Goal: Communication & Community: Connect with others

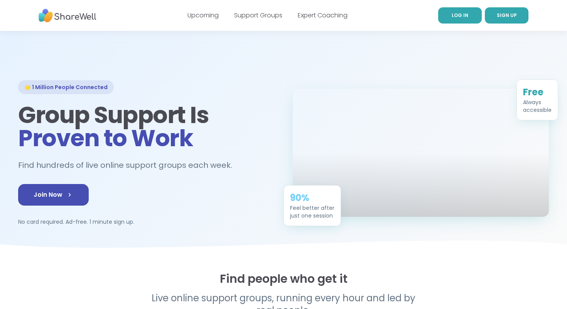
click at [443, 15] on link "LOG IN" at bounding box center [460, 15] width 44 height 16
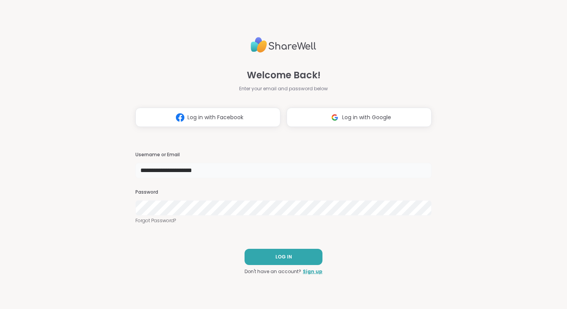
drag, startPoint x: 201, startPoint y: 172, endPoint x: 137, endPoint y: 146, distance: 69.3
click at [137, 146] on div "**********" at bounding box center [283, 154] width 296 height 309
click at [248, 165] on input "**********" at bounding box center [283, 170] width 296 height 15
drag, startPoint x: 248, startPoint y: 165, endPoint x: 213, endPoint y: 150, distance: 38.6
click at [213, 150] on div "**********" at bounding box center [283, 154] width 296 height 309
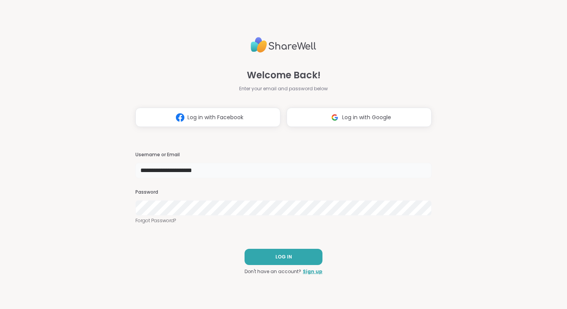
drag, startPoint x: 218, startPoint y: 171, endPoint x: 141, endPoint y: 151, distance: 80.0
click at [141, 151] on div "**********" at bounding box center [283, 154] width 296 height 309
type input "**********"
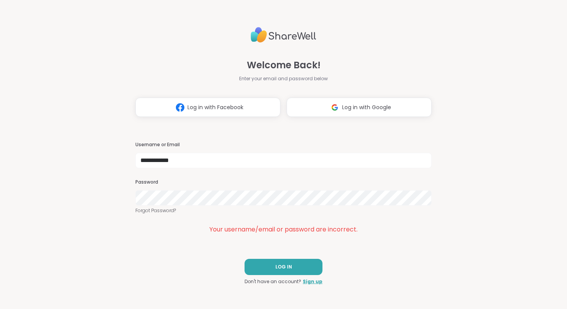
click at [395, 222] on div "**********" at bounding box center [283, 188] width 296 height 93
click at [131, 187] on div "**********" at bounding box center [283, 154] width 567 height 309
click at [374, 226] on div "Your username/email or password are incorrect." at bounding box center [283, 229] width 296 height 9
click at [287, 267] on span "LOG IN" at bounding box center [283, 266] width 17 height 7
click at [108, 174] on div "**********" at bounding box center [283, 154] width 567 height 309
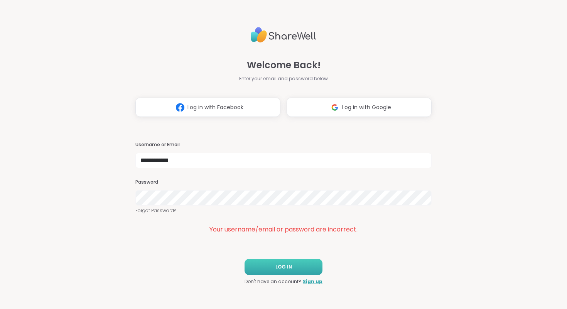
click at [405, 237] on div "**********" at bounding box center [283, 154] width 296 height 309
click at [160, 208] on link "Forgot Password?" at bounding box center [283, 210] width 296 height 7
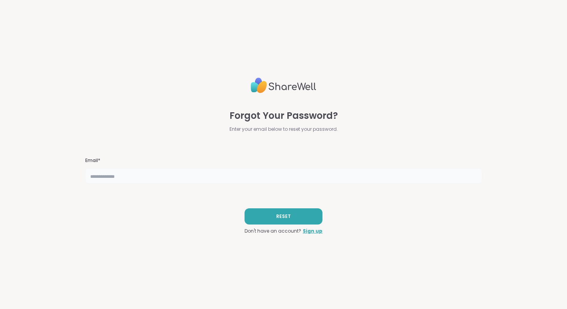
click at [217, 174] on input "text" at bounding box center [283, 175] width 397 height 15
type input "**********"
click at [300, 214] on button "RESET" at bounding box center [284, 216] width 78 height 16
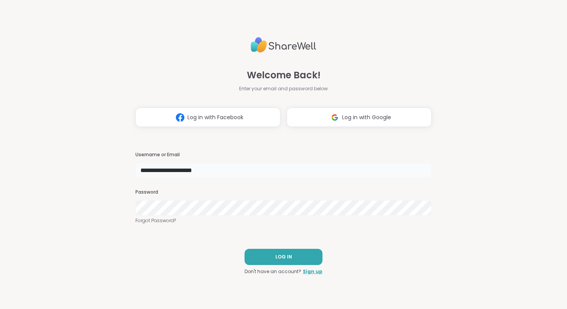
drag, startPoint x: 220, startPoint y: 173, endPoint x: 123, endPoint y: 148, distance: 100.4
click at [123, 149] on div "**********" at bounding box center [283, 154] width 567 height 309
type input "**********"
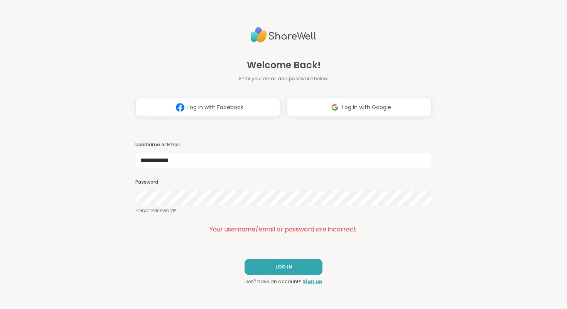
click at [410, 221] on div "**********" at bounding box center [283, 188] width 296 height 93
click at [286, 263] on span "LOG IN" at bounding box center [283, 266] width 17 height 7
click at [113, 180] on div "**********" at bounding box center [283, 154] width 567 height 309
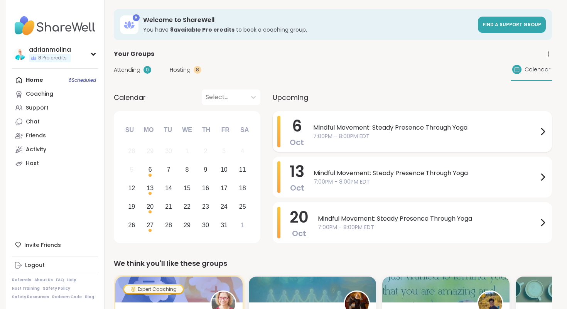
click at [378, 126] on span "Mindful Movement: Steady Presence Through Yoga" at bounding box center [425, 127] width 225 height 9
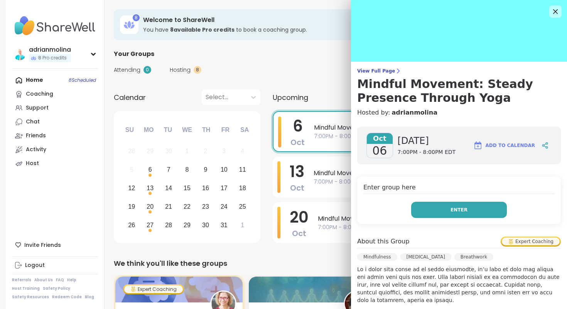
click at [463, 211] on span "Enter" at bounding box center [459, 209] width 17 height 7
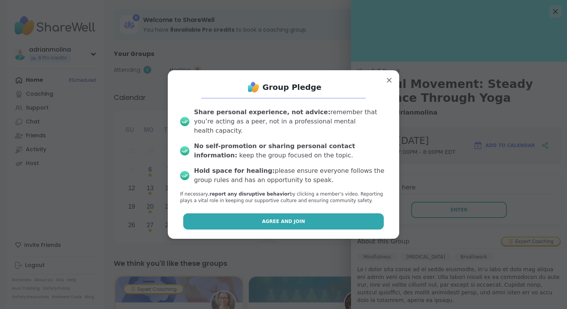
click at [271, 218] on span "Agree and Join" at bounding box center [283, 221] width 43 height 7
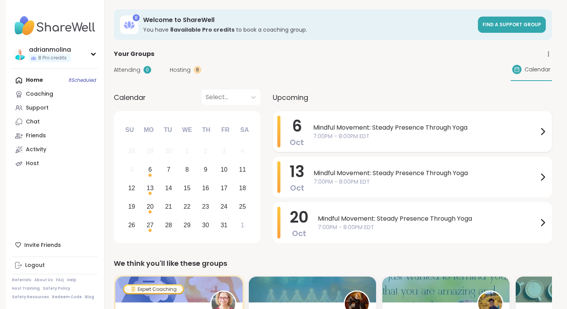
click at [393, 126] on span "Mindful Movement: Steady Presence Through Yoga" at bounding box center [425, 127] width 225 height 9
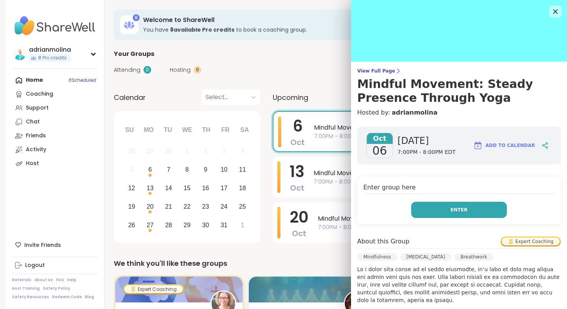
click at [466, 209] on span "Enter" at bounding box center [459, 209] width 17 height 7
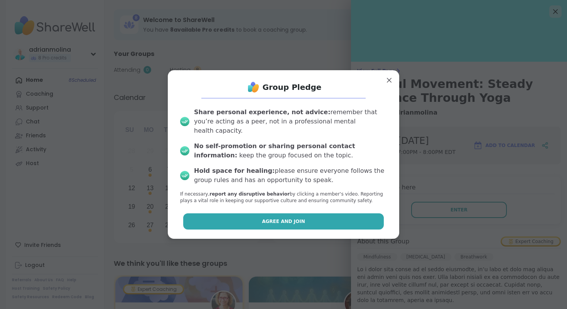
click at [294, 220] on span "Agree and Join" at bounding box center [283, 221] width 43 height 7
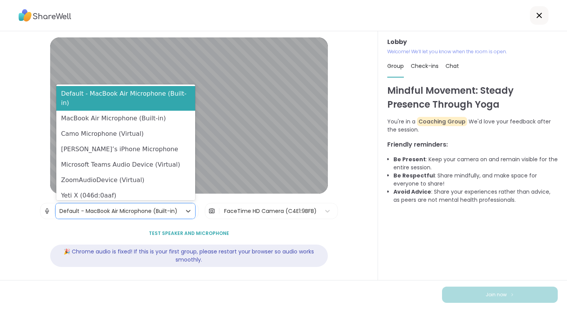
click at [107, 205] on div "Default - MacBook Air Microphone (Built-in)" at bounding box center [119, 210] width 126 height 15
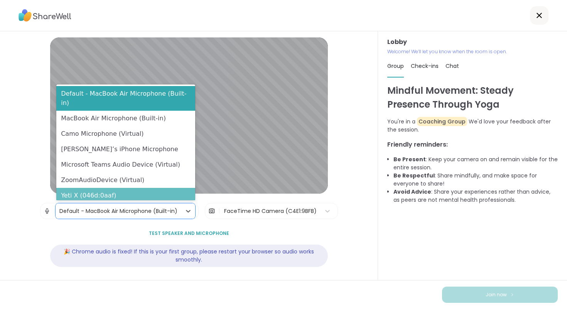
click at [102, 192] on div "Yeti X (046d:0aaf)" at bounding box center [125, 195] width 139 height 15
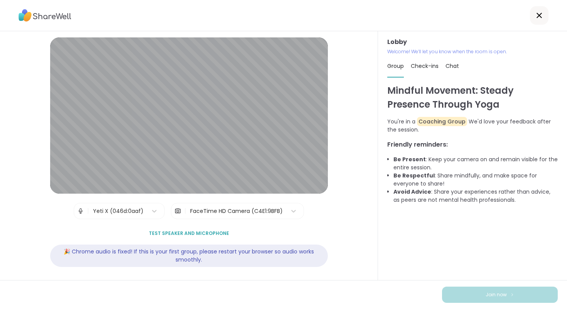
click at [196, 231] on span "Test speaker and microphone" at bounding box center [189, 233] width 80 height 7
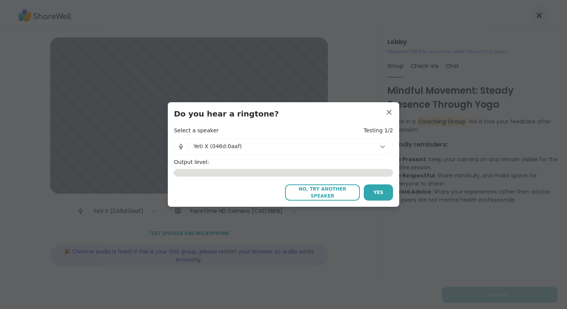
click at [383, 145] on icon at bounding box center [383, 147] width 8 height 8
click at [358, 118] on h3 "Do you hear a ringtone?" at bounding box center [283, 113] width 219 height 11
click at [343, 191] on span "No, try another speaker" at bounding box center [322, 193] width 67 height 14
click at [334, 191] on span "No, try another speaker" at bounding box center [322, 193] width 67 height 14
click at [302, 194] on span "No, try another speaker" at bounding box center [322, 193] width 67 height 14
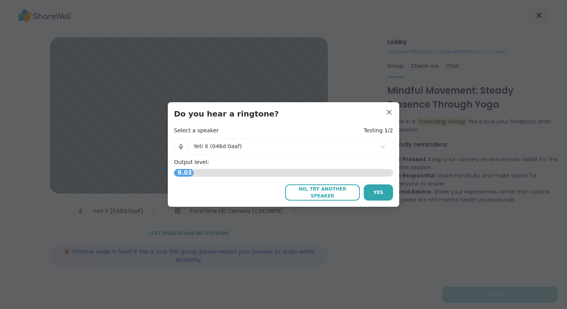
click at [310, 150] on div "Yeti X (046d:0aaf)" at bounding box center [282, 146] width 179 height 8
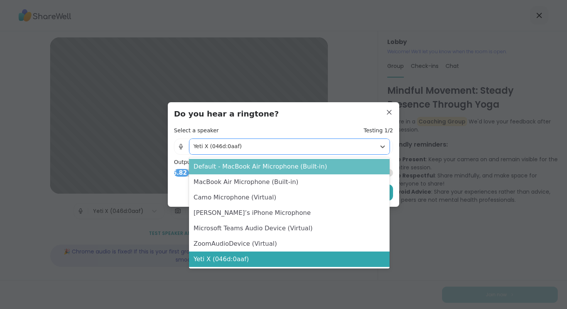
click at [299, 168] on div "Default - MacBook Air Microphone (Built-in)" at bounding box center [289, 166] width 201 height 15
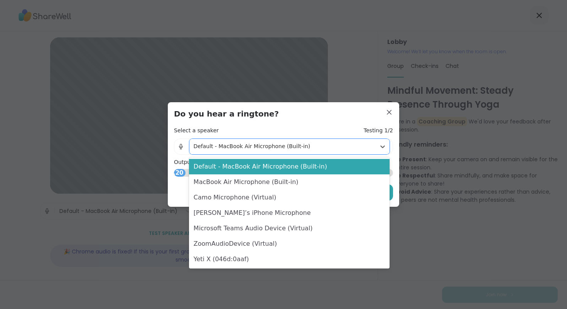
click at [298, 143] on div "Default - MacBook Air Microphone (Built-in)" at bounding box center [282, 146] width 179 height 8
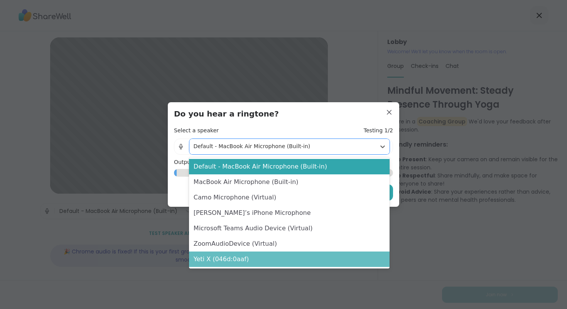
click at [310, 255] on div "Yeti X (046d:0aaf)" at bounding box center [289, 259] width 201 height 15
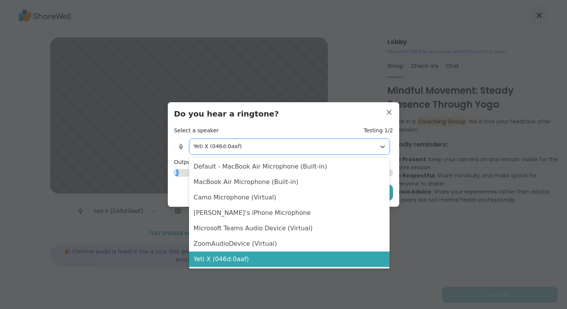
click at [371, 143] on div "Yeti X (046d:0aaf)" at bounding box center [282, 146] width 179 height 8
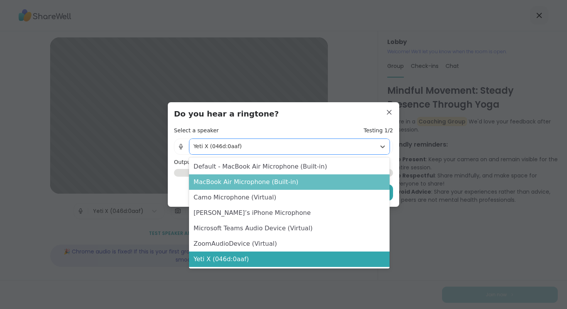
click at [350, 177] on div "MacBook Air Microphone (Built-in)" at bounding box center [289, 181] width 201 height 15
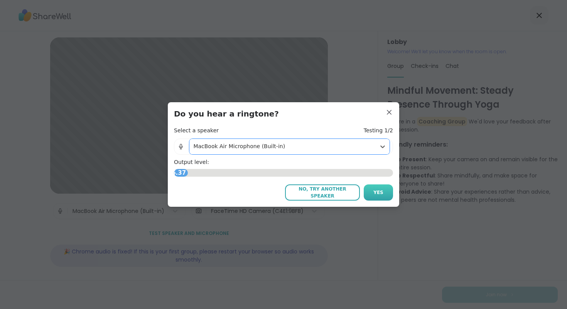
click at [371, 190] on button "Yes" at bounding box center [378, 192] width 29 height 16
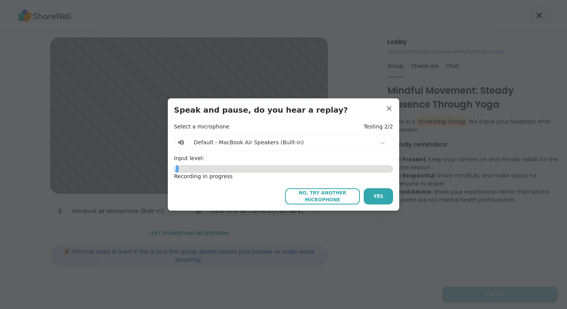
click at [371, 190] on button "Yes" at bounding box center [378, 196] width 29 height 16
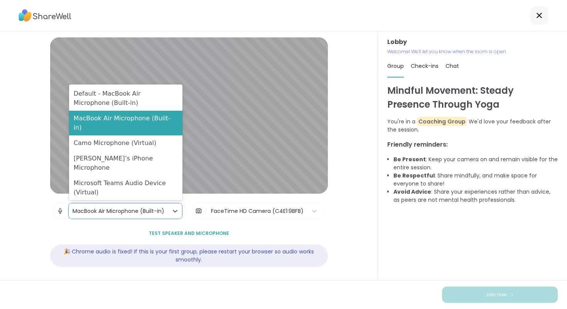
click at [106, 211] on div "MacBook Air Microphone (Built-in)" at bounding box center [119, 211] width 92 height 8
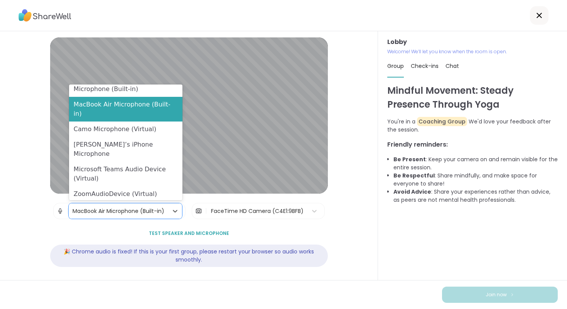
click at [119, 202] on div "Yeti X (046d:0aaf)" at bounding box center [126, 209] width 114 height 15
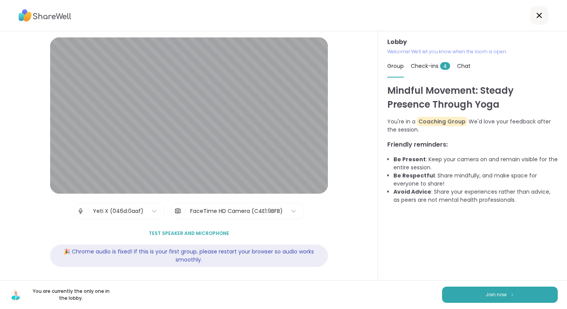
click at [428, 66] on span "Check-ins 4" at bounding box center [430, 66] width 39 height 8
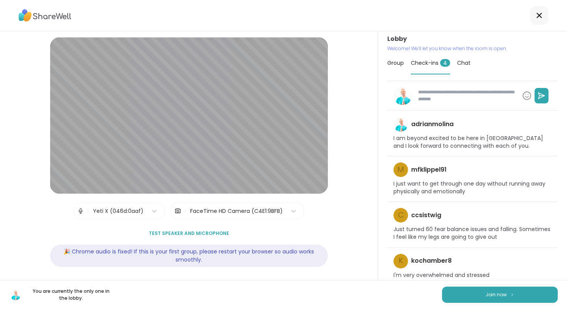
scroll to position [0, 0]
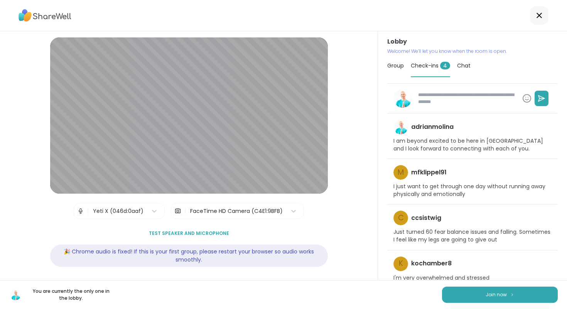
type textarea "*"
click at [459, 66] on span "Chat" at bounding box center [464, 66] width 14 height 8
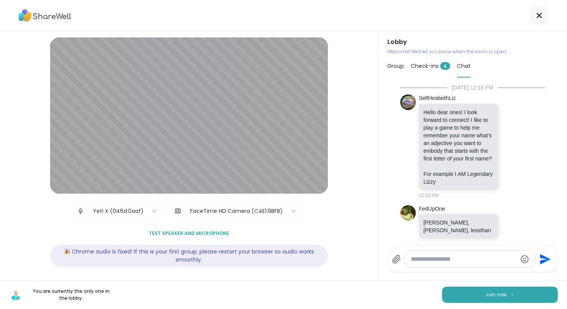
scroll to position [258, 0]
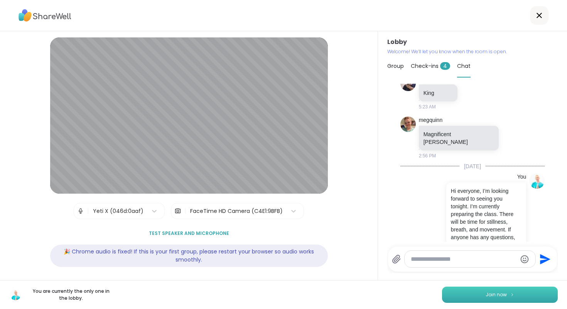
click at [505, 291] on span "Join now" at bounding box center [496, 294] width 21 height 7
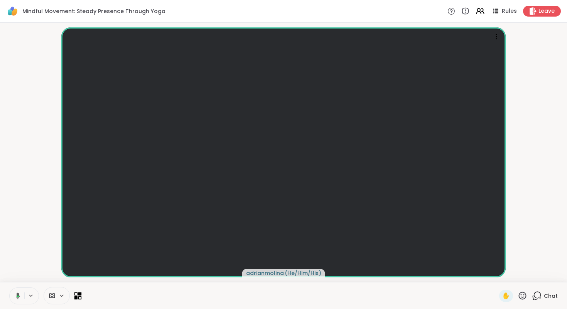
click at [76, 294] on icon at bounding box center [77, 295] width 7 height 7
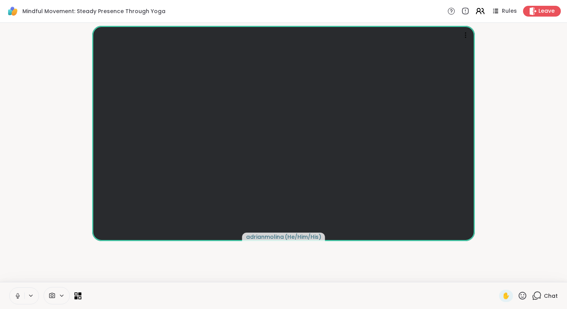
click at [483, 12] on icon at bounding box center [480, 11] width 10 height 10
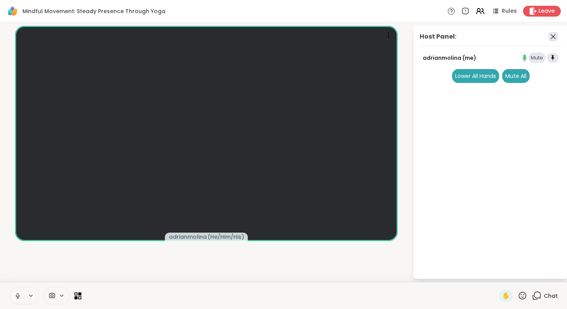
click at [551, 36] on icon at bounding box center [553, 36] width 9 height 9
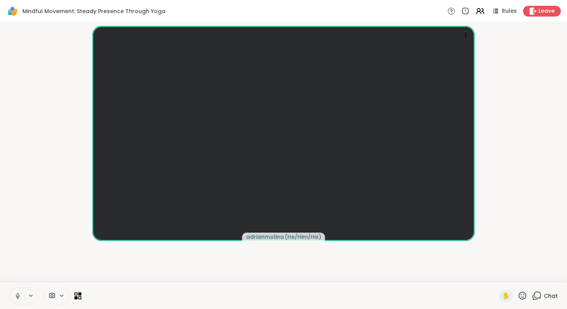
click at [51, 294] on icon at bounding box center [52, 295] width 6 height 5
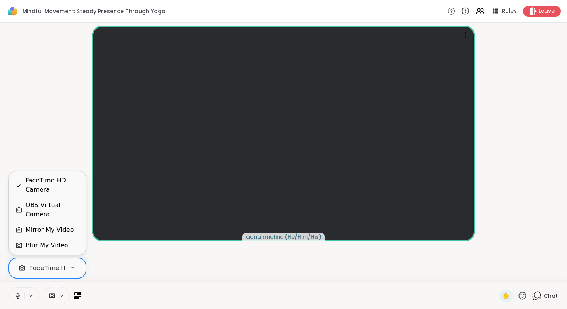
click at [57, 268] on div "FaceTime HD Camera" at bounding box center [62, 267] width 67 height 9
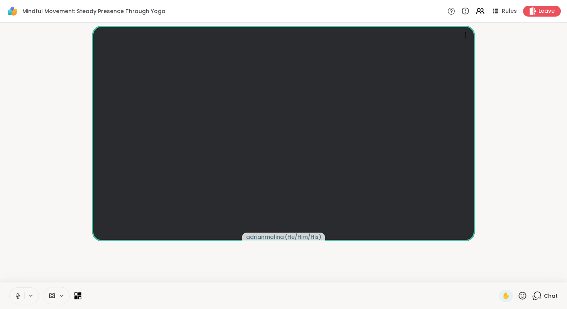
click at [101, 267] on div "adrianmolina ( He/Him/His )" at bounding box center [284, 152] width 558 height 253
click at [33, 296] on icon at bounding box center [31, 295] width 6 height 7
click at [18, 296] on icon at bounding box center [17, 295] width 7 height 7
click at [35, 268] on div "Default - MacBook Air Microphone (Built-in)" at bounding box center [88, 267] width 133 height 9
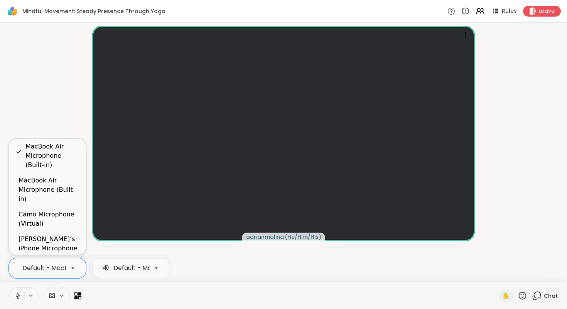
scroll to position [0, 78]
click at [35, 259] on div "Yeti X" at bounding box center [47, 263] width 64 height 9
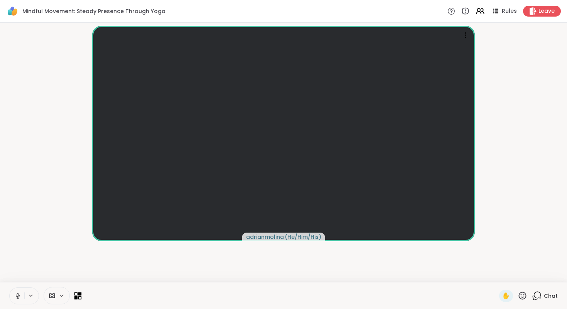
click at [79, 295] on icon at bounding box center [79, 293] width 3 height 3
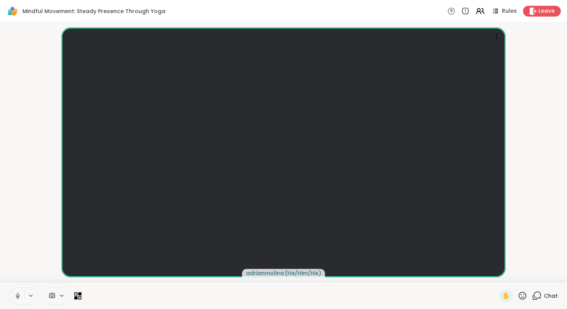
click at [79, 295] on icon at bounding box center [79, 293] width 3 height 3
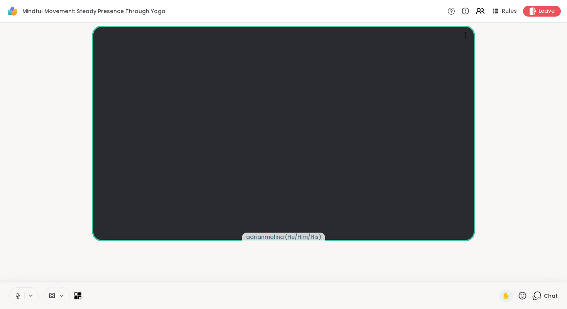
click at [483, 12] on icon at bounding box center [483, 10] width 2 height 5
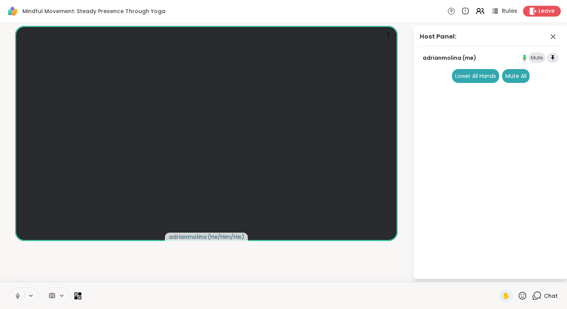
click at [505, 12] on span "Rules" at bounding box center [510, 11] width 16 height 8
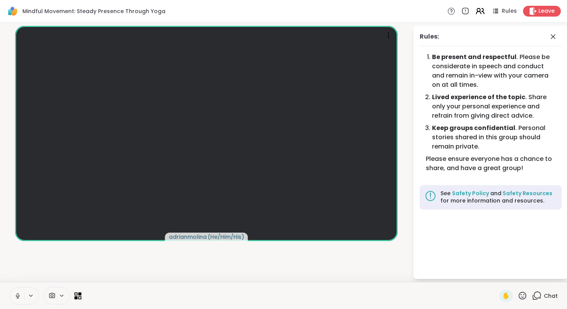
click at [484, 12] on icon at bounding box center [483, 10] width 2 height 5
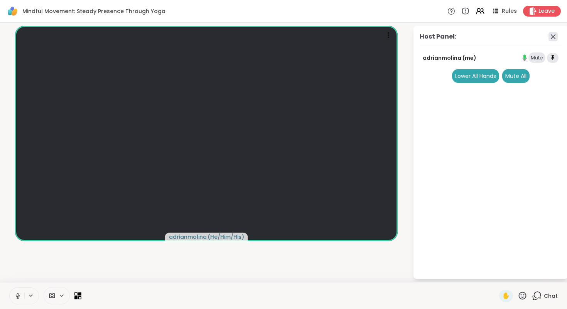
click at [553, 36] on icon at bounding box center [553, 36] width 5 height 5
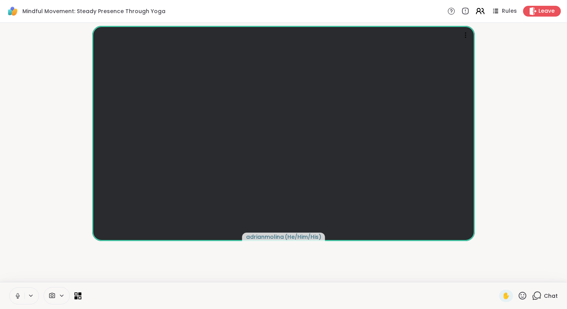
click at [479, 11] on icon at bounding box center [478, 9] width 3 height 3
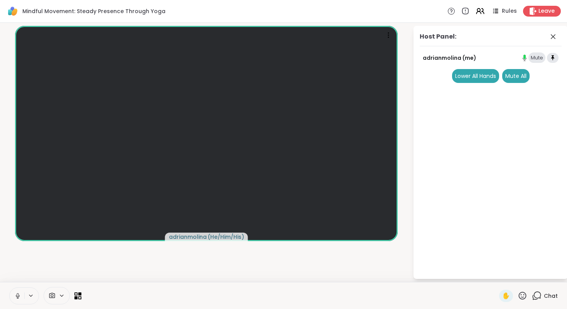
click at [537, 294] on icon at bounding box center [537, 296] width 10 height 10
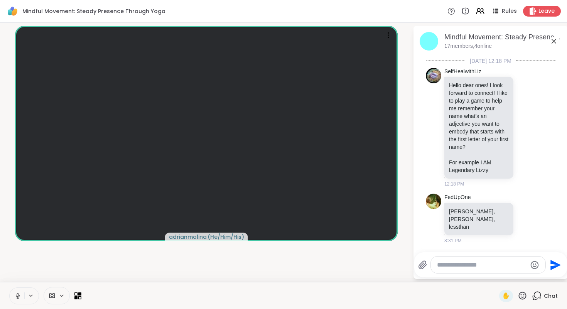
scroll to position [249, 0]
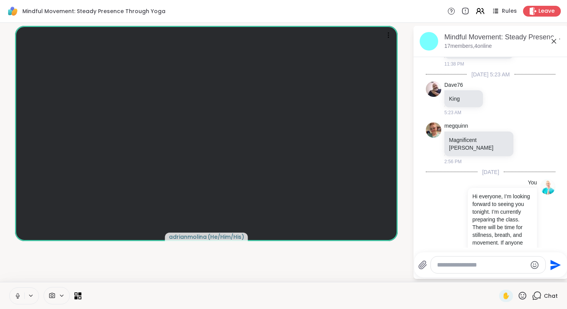
click at [54, 294] on icon at bounding box center [52, 295] width 6 height 5
click at [54, 293] on icon at bounding box center [52, 295] width 7 height 7
click at [80, 297] on icon at bounding box center [77, 295] width 7 height 7
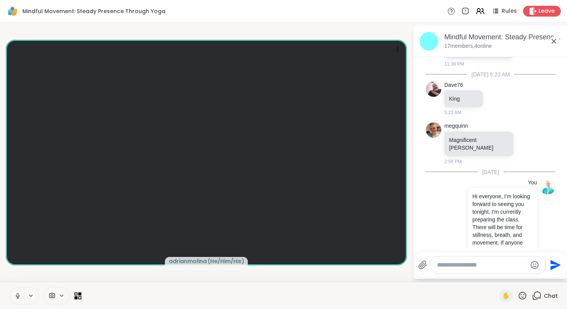
click at [63, 295] on icon at bounding box center [62, 295] width 6 height 7
click at [96, 293] on div at bounding box center [290, 295] width 409 height 17
click at [81, 297] on icon at bounding box center [79, 297] width 3 height 3
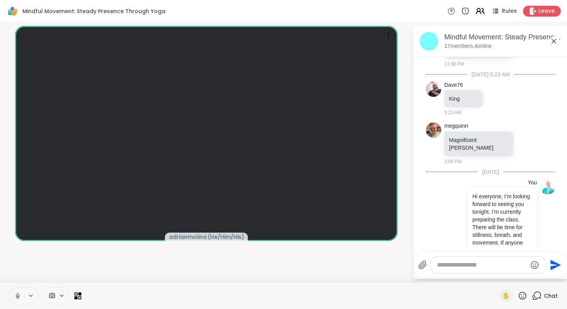
click at [483, 10] on icon at bounding box center [480, 11] width 10 height 10
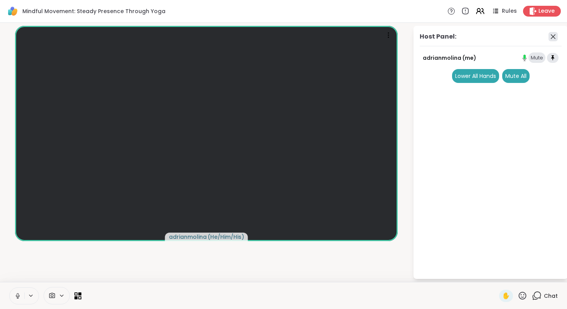
click at [554, 36] on icon at bounding box center [553, 36] width 9 height 9
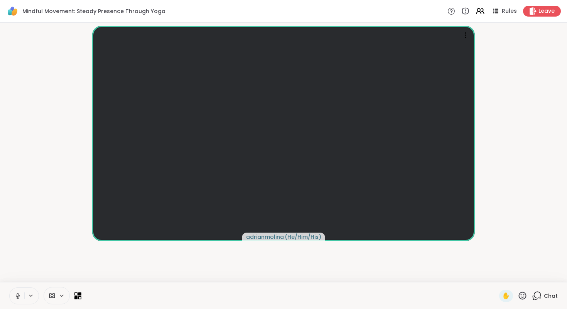
click at [541, 293] on icon at bounding box center [537, 296] width 10 height 10
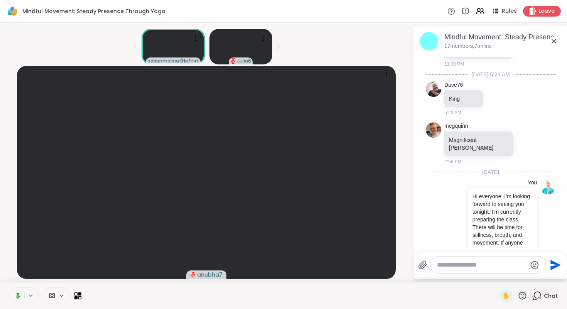
click at [81, 293] on div "✋ Chat" at bounding box center [283, 295] width 567 height 27
click at [80, 295] on icon at bounding box center [79, 293] width 3 height 3
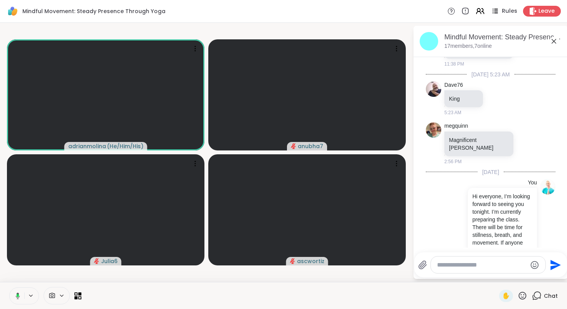
click at [495, 11] on icon at bounding box center [495, 11] width 10 height 10
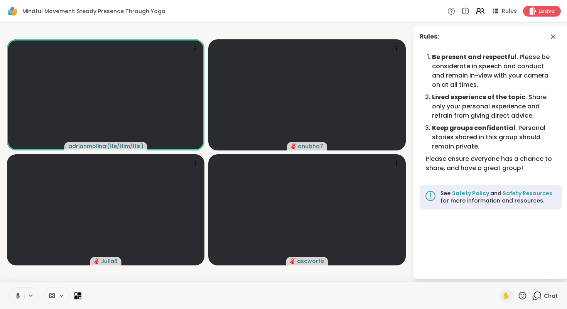
click at [478, 10] on icon at bounding box center [480, 11] width 10 height 10
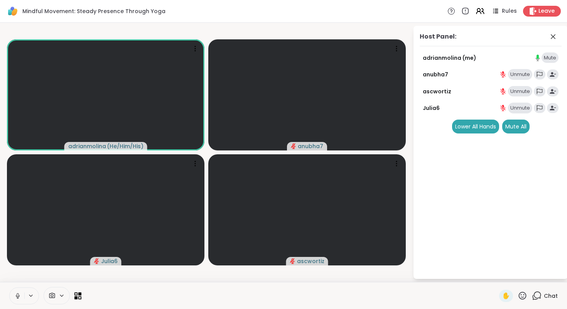
click at [521, 76] on div "Unmute" at bounding box center [520, 74] width 24 height 11
click at [518, 86] on div "Unmute" at bounding box center [520, 91] width 24 height 11
click at [519, 109] on div "Unmute" at bounding box center [520, 108] width 24 height 11
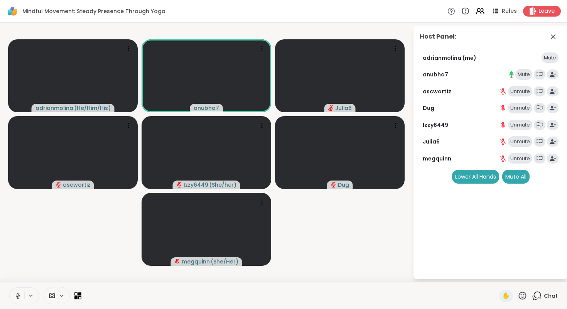
click at [513, 141] on div "Unmute" at bounding box center [520, 141] width 24 height 11
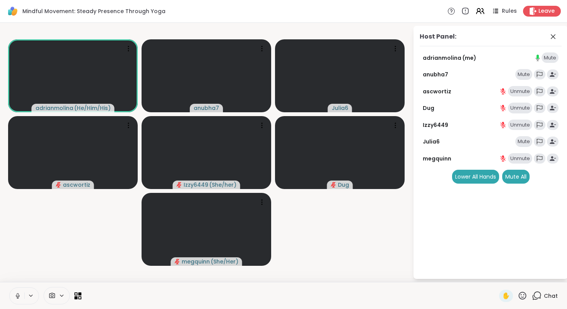
click at [520, 157] on div "Unmute" at bounding box center [520, 158] width 24 height 11
click at [518, 122] on div "Unmute" at bounding box center [520, 125] width 24 height 11
click at [518, 113] on div "adrianmolina (me) Mute anubha7 Mute ascwortiz Unmute Dug Unmute Izzy6449 Mute J…" at bounding box center [491, 118] width 142 height 132
click at [519, 105] on div "Unmute" at bounding box center [520, 108] width 24 height 11
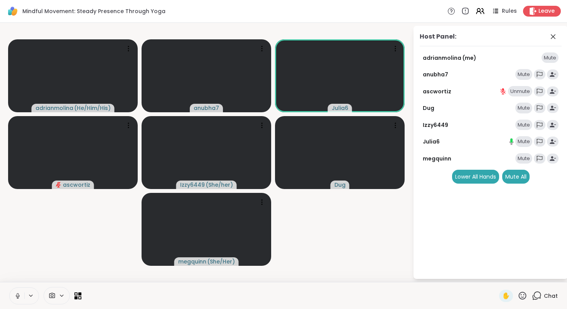
click at [520, 91] on div "Unmute" at bounding box center [520, 91] width 24 height 11
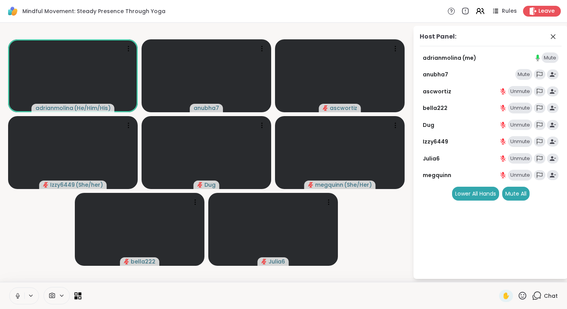
click at [517, 108] on div "Unmute" at bounding box center [520, 108] width 24 height 11
click at [515, 179] on div "Unmute" at bounding box center [520, 175] width 24 height 11
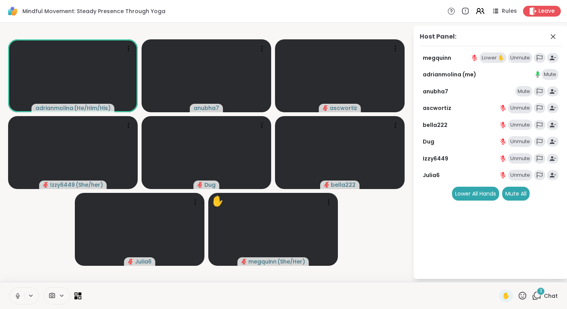
click at [517, 61] on div "Unmute" at bounding box center [520, 57] width 24 height 11
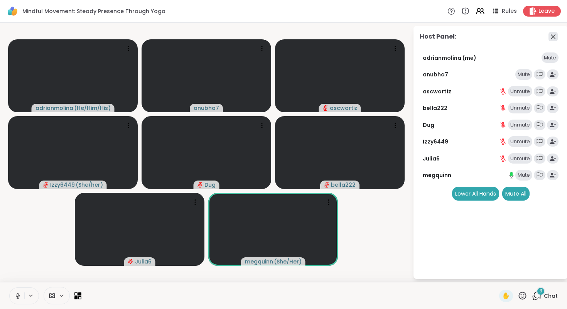
click at [553, 34] on icon at bounding box center [553, 36] width 9 height 9
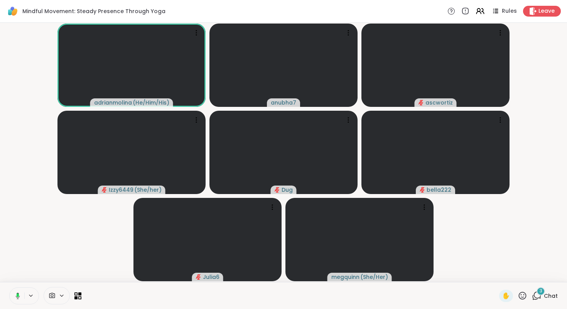
click at [538, 293] on div "3" at bounding box center [541, 291] width 8 height 8
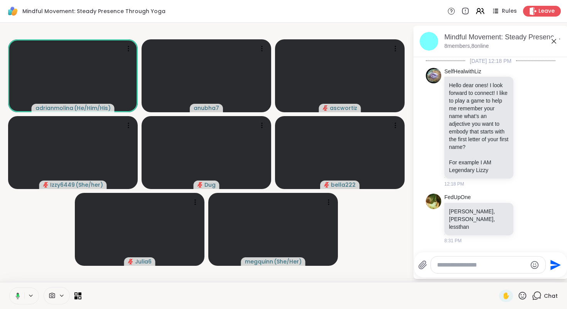
scroll to position [406, 0]
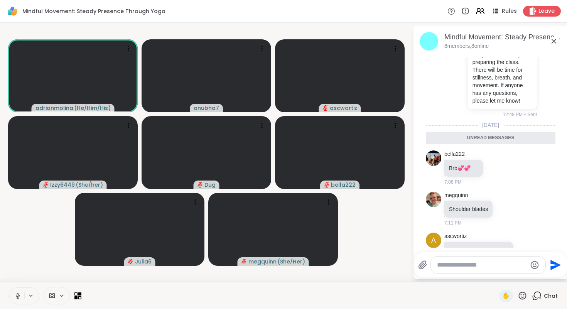
click at [485, 11] on icon at bounding box center [480, 11] width 10 height 10
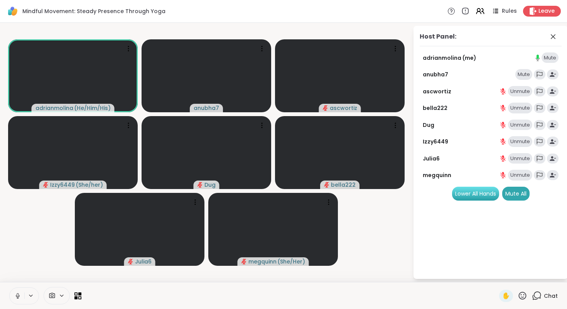
click at [477, 196] on div "Lower All Hands" at bounding box center [475, 194] width 47 height 14
click at [514, 195] on div "Mute All" at bounding box center [515, 194] width 27 height 14
click at [552, 38] on icon at bounding box center [553, 36] width 5 height 5
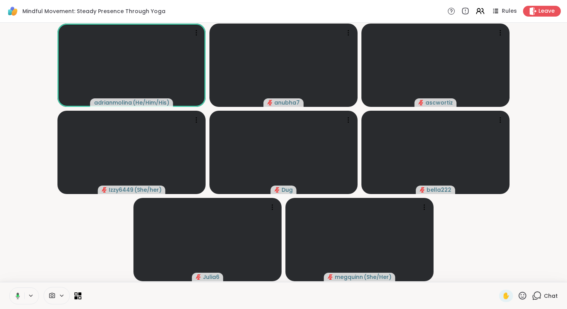
click at [537, 294] on icon at bounding box center [537, 296] width 10 height 10
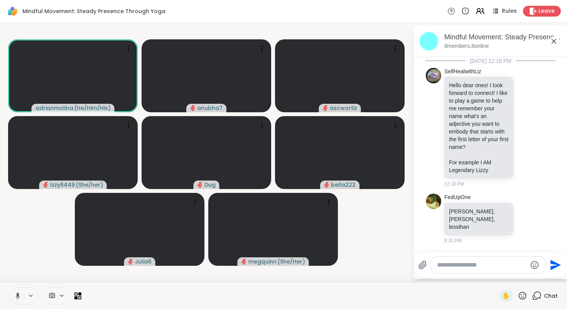
scroll to position [380, 0]
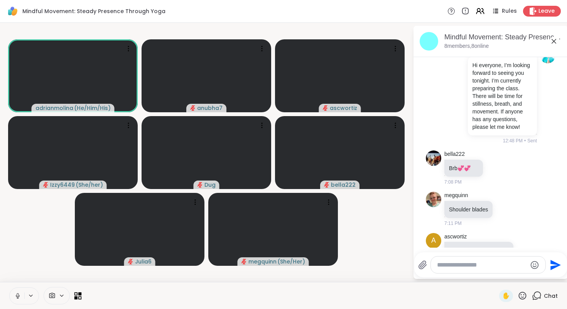
click at [81, 294] on icon at bounding box center [79, 293] width 3 height 3
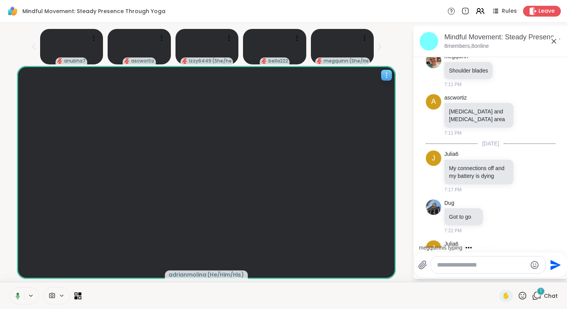
scroll to position [583, 0]
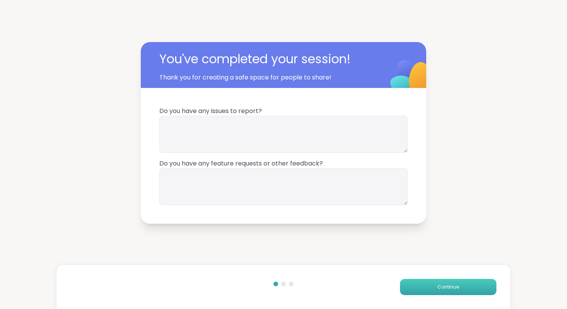
click at [474, 289] on button "Continue" at bounding box center [448, 287] width 96 height 16
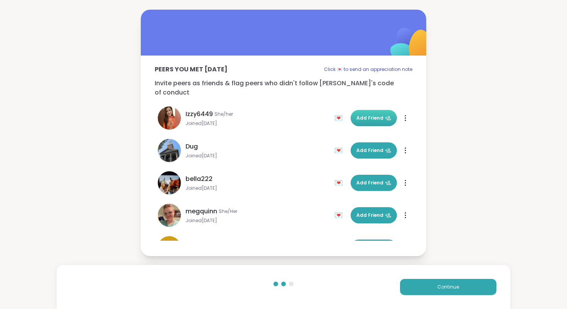
click at [378, 115] on span "Add Friend" at bounding box center [373, 118] width 35 height 7
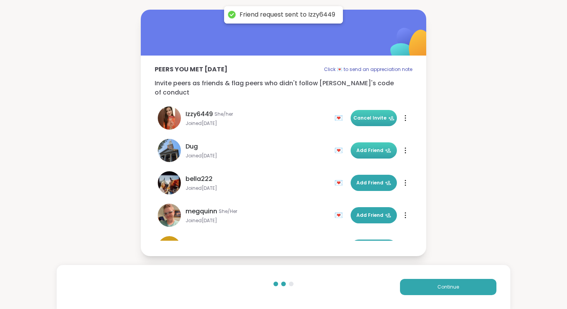
click at [376, 147] on span "Add Friend" at bounding box center [373, 150] width 35 height 7
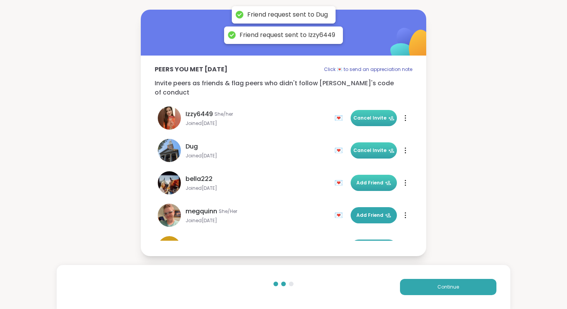
click at [370, 180] on span "Add Friend" at bounding box center [373, 182] width 35 height 7
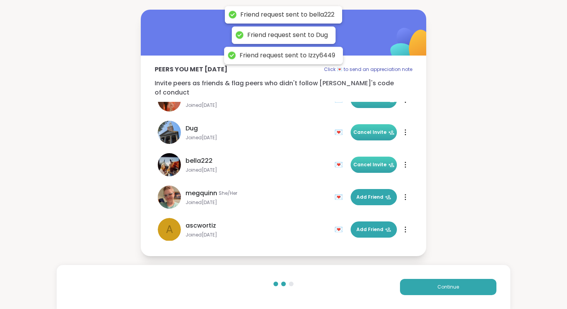
scroll to position [19, 0]
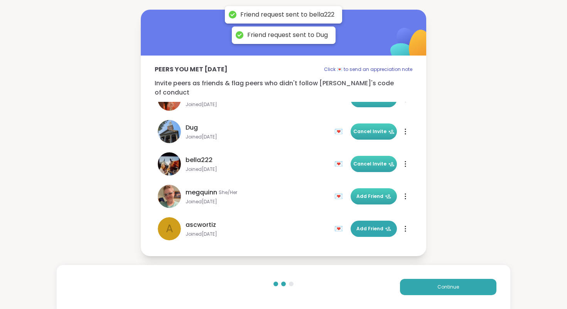
click at [368, 188] on button "Add Friend" at bounding box center [374, 196] width 46 height 16
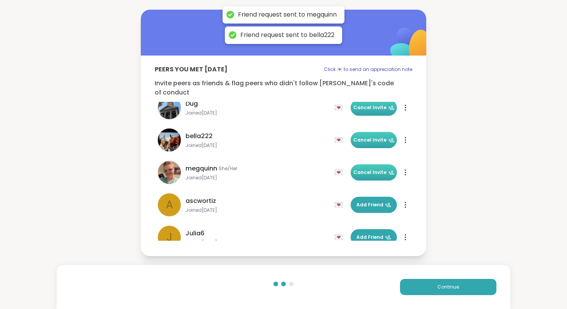
scroll to position [44, 0]
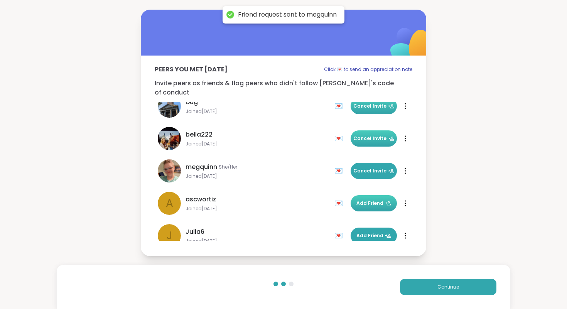
click at [368, 195] on button "Add Friend" at bounding box center [374, 203] width 46 height 16
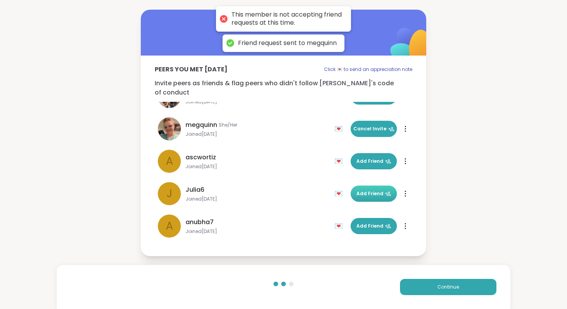
scroll to position [88, 0]
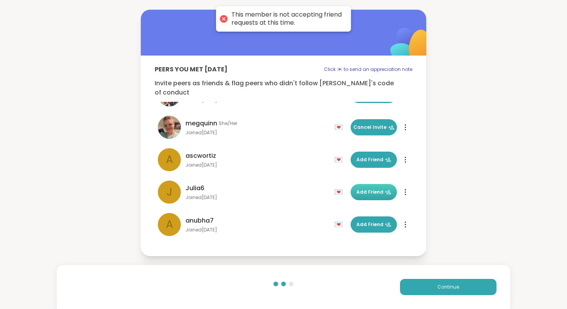
click at [372, 189] on span "Add Friend" at bounding box center [373, 192] width 35 height 7
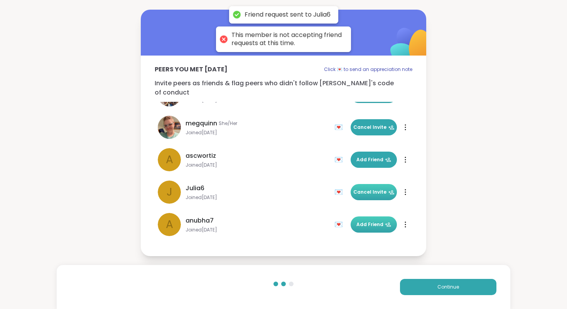
click at [370, 221] on span "Add Friend" at bounding box center [373, 224] width 35 height 7
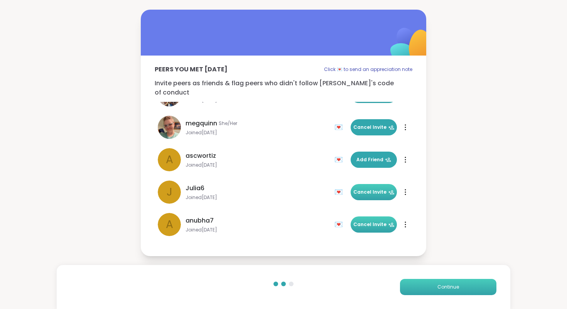
click at [431, 283] on button "Continue" at bounding box center [448, 287] width 96 height 16
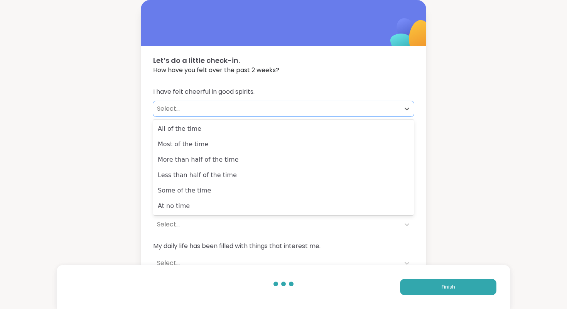
click at [183, 108] on div "Select..." at bounding box center [276, 108] width 239 height 9
click at [388, 78] on div "I have felt cheerful in good spirits. All of the time, 1 of 6. 6 results availa…" at bounding box center [283, 179] width 285 height 202
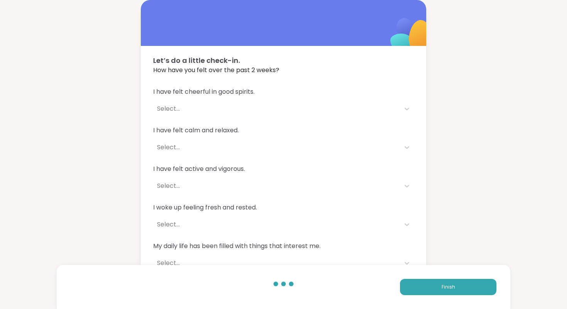
click at [472, 274] on div "Finish" at bounding box center [284, 287] width 454 height 44
click at [469, 281] on button "Finish" at bounding box center [448, 287] width 96 height 16
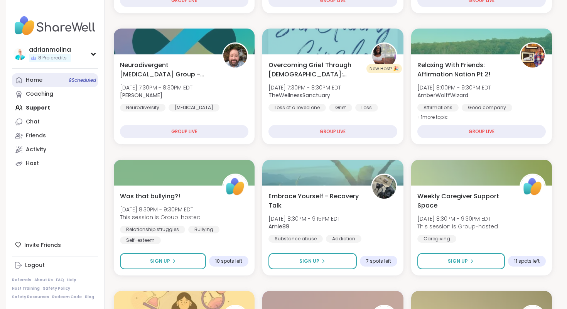
scroll to position [275, 0]
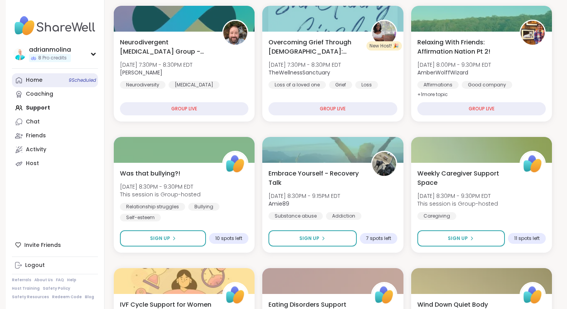
click at [32, 82] on div "Home 9 Scheduled" at bounding box center [34, 80] width 17 height 8
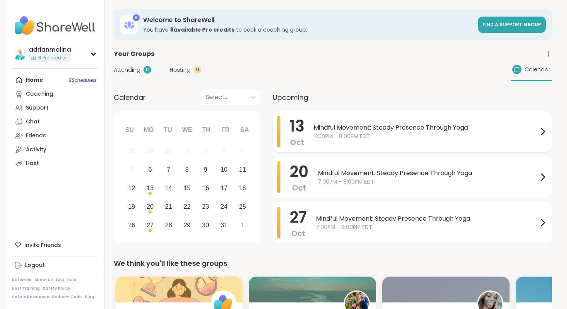
click at [361, 130] on span "Mindful Movement: Steady Presence Through Yoga" at bounding box center [426, 127] width 225 height 9
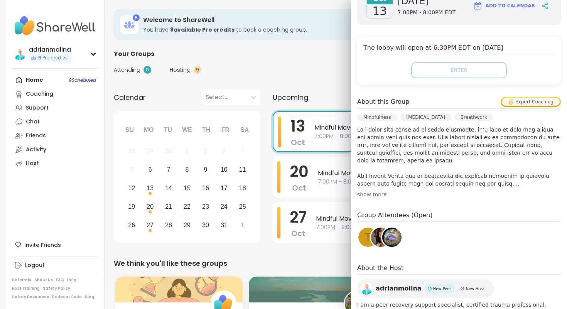
scroll to position [167, 0]
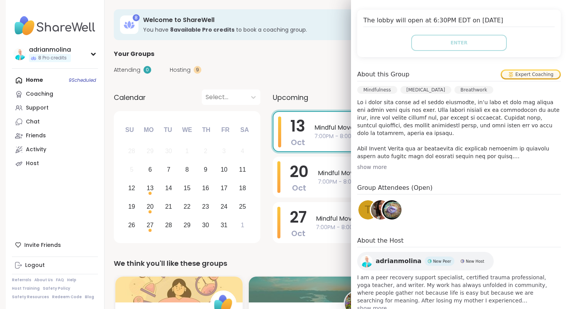
click at [380, 206] on img at bounding box center [380, 209] width 19 height 19
